Goal: Information Seeking & Learning: Check status

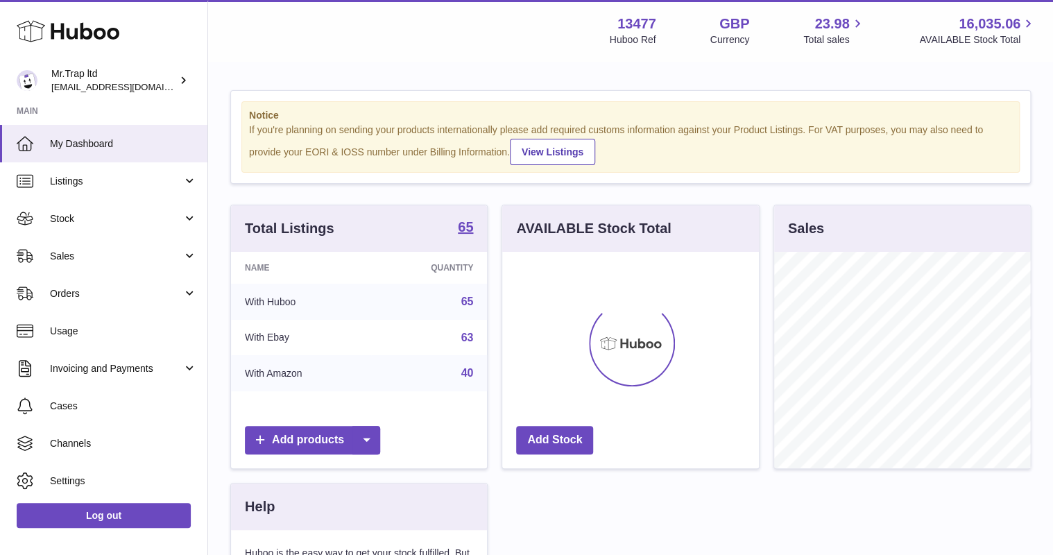
scroll to position [216, 256]
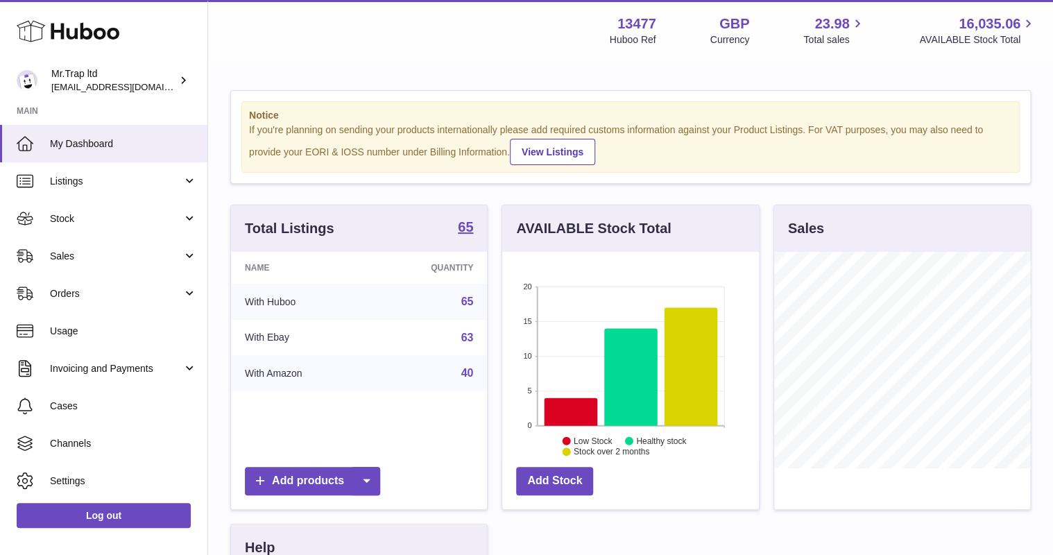
click at [94, 250] on span "Sales" at bounding box center [116, 256] width 132 height 13
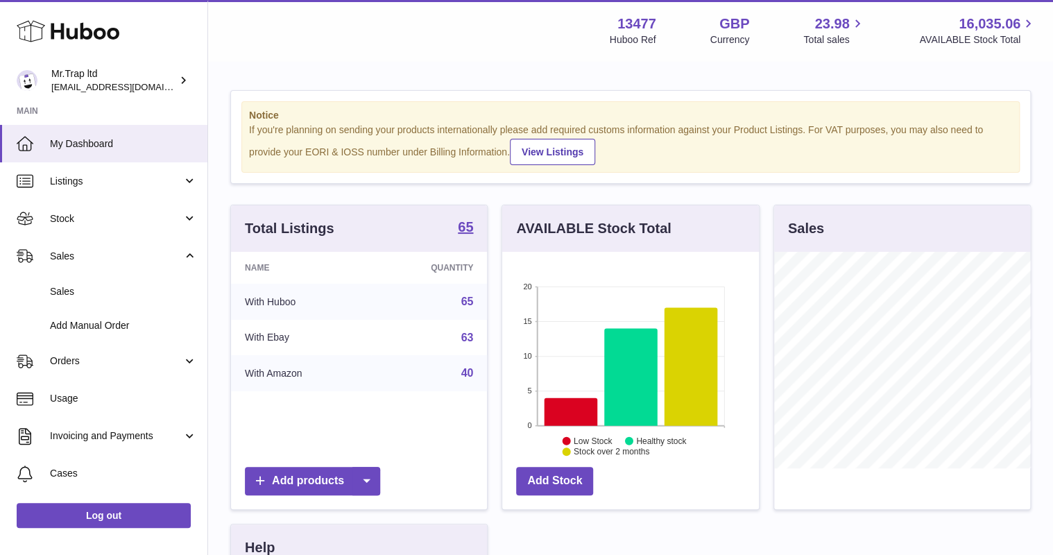
click at [83, 284] on link "Sales" at bounding box center [103, 292] width 207 height 34
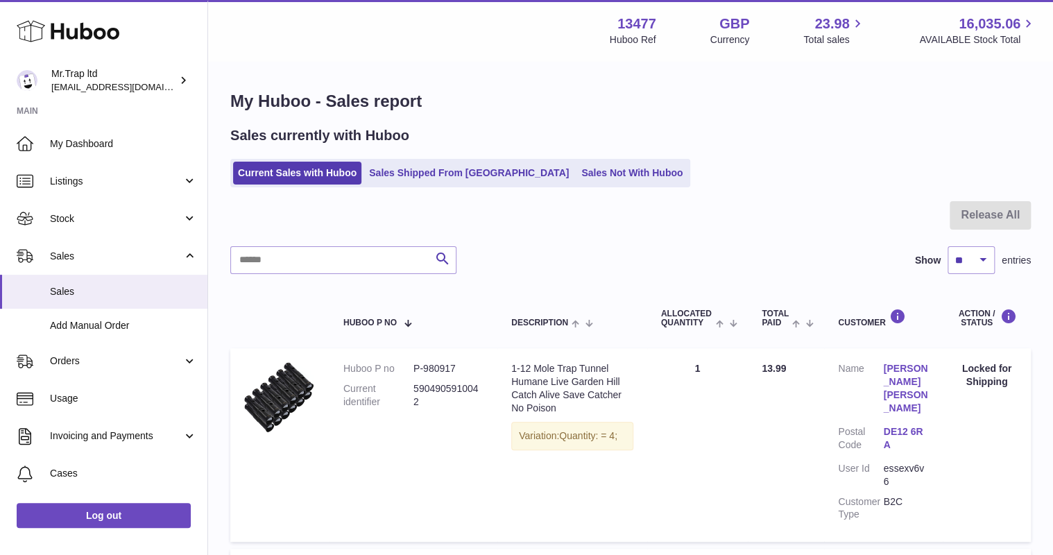
click at [576, 177] on link "Sales Not With Huboo" at bounding box center [631, 173] width 111 height 23
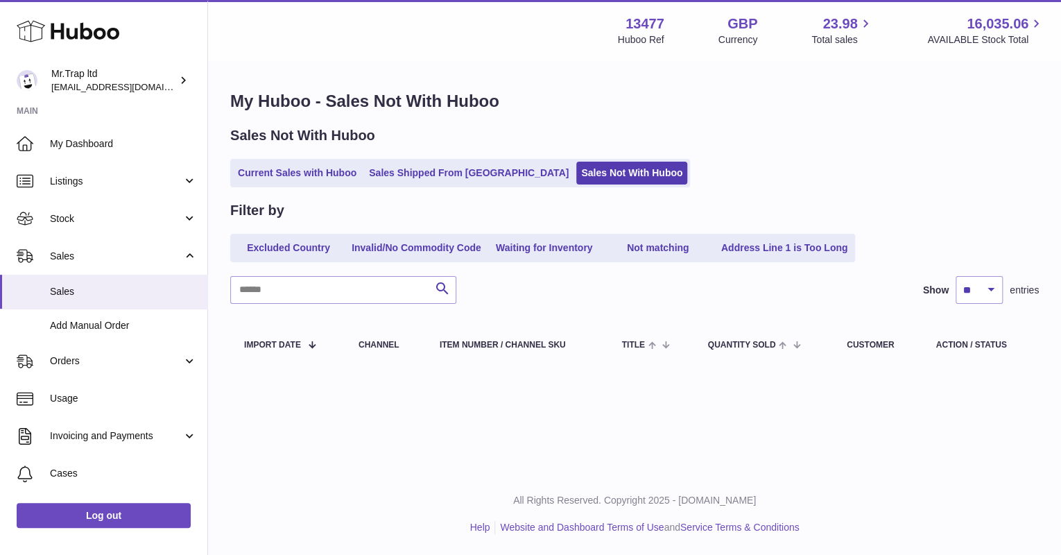
click at [299, 175] on link "Current Sales with Huboo" at bounding box center [297, 173] width 128 height 23
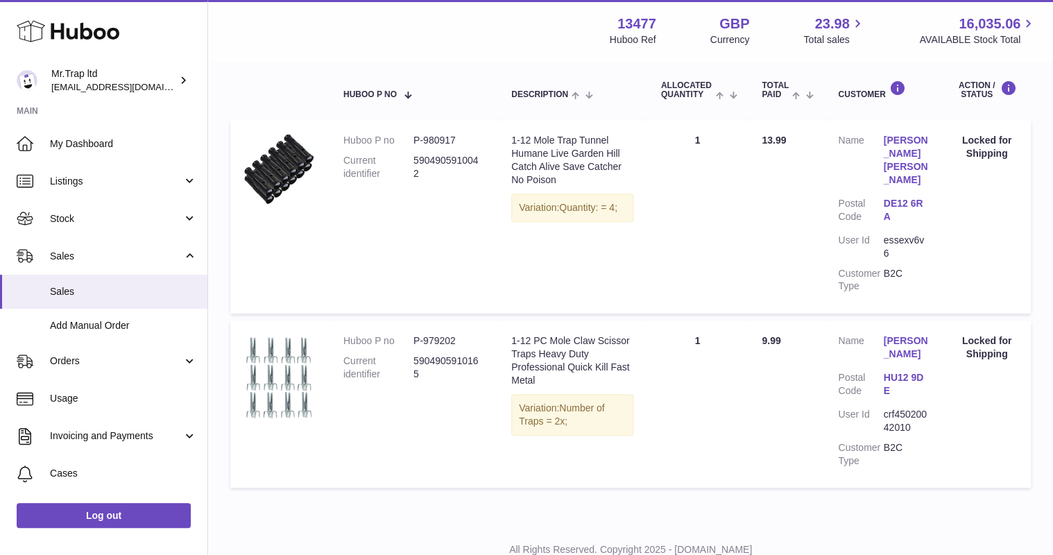
scroll to position [230, 0]
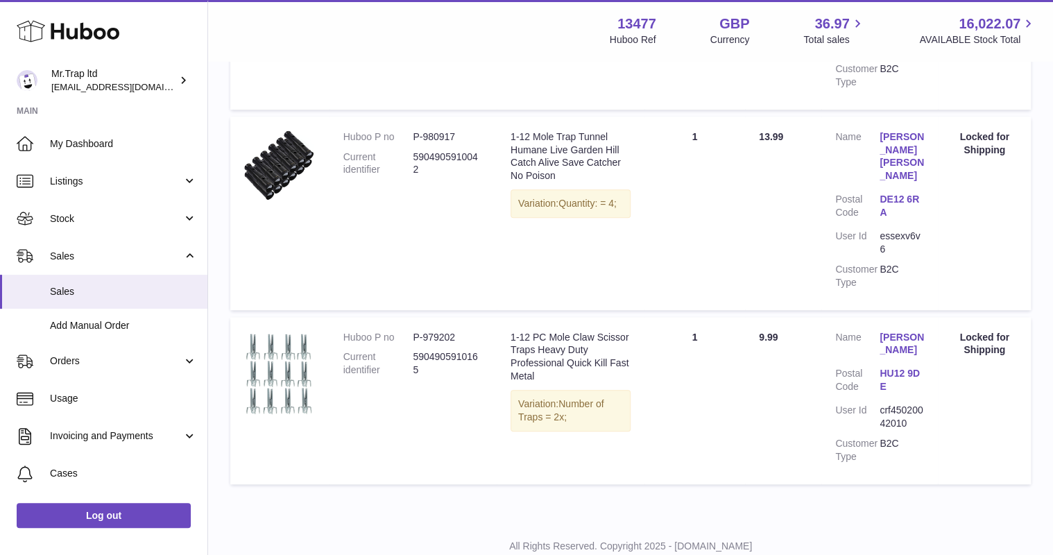
scroll to position [394, 0]
click at [55, 21] on icon at bounding box center [68, 31] width 103 height 28
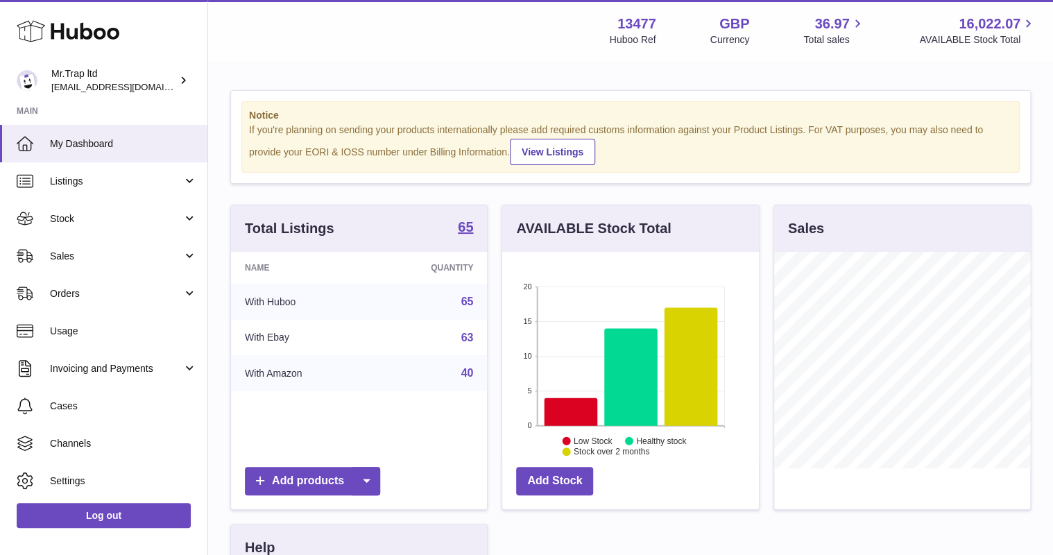
scroll to position [216, 256]
